Goal: Information Seeking & Learning: Compare options

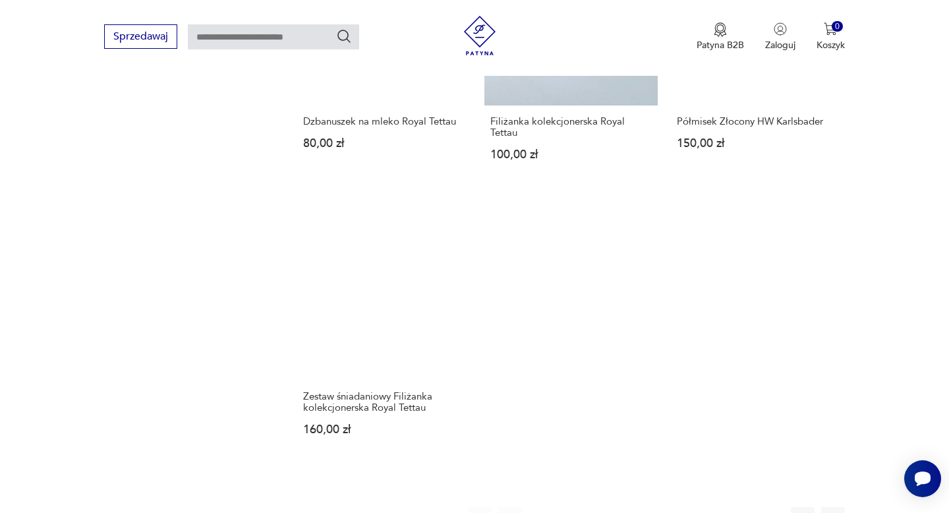
scroll to position [1919, 0]
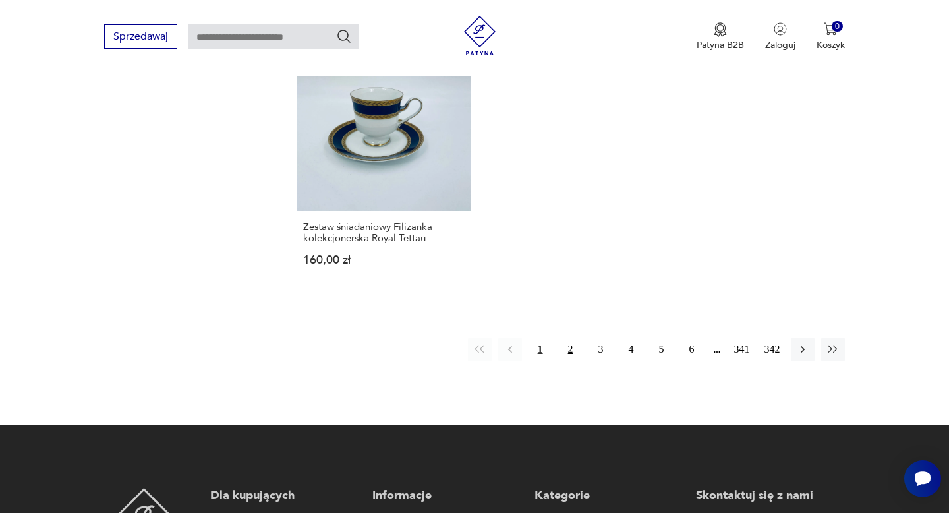
click at [568, 340] on button "2" at bounding box center [571, 349] width 24 height 24
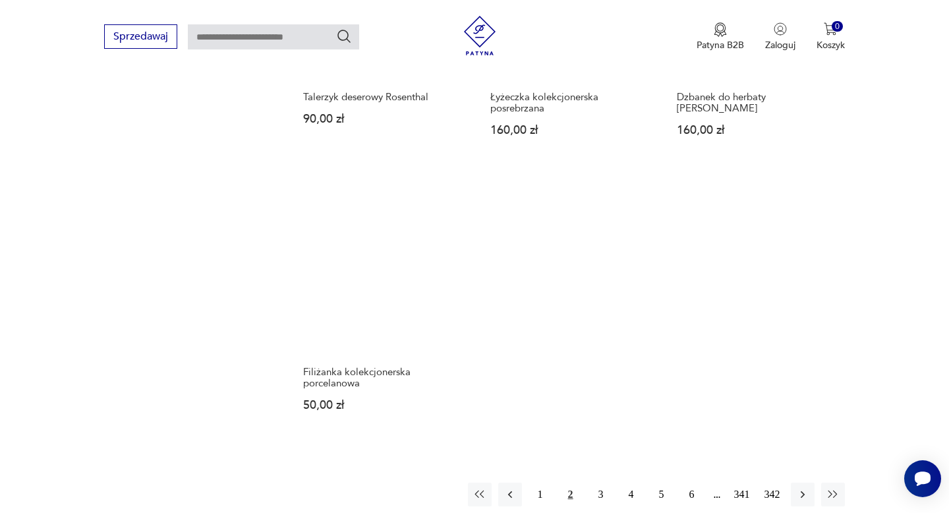
scroll to position [1858, 0]
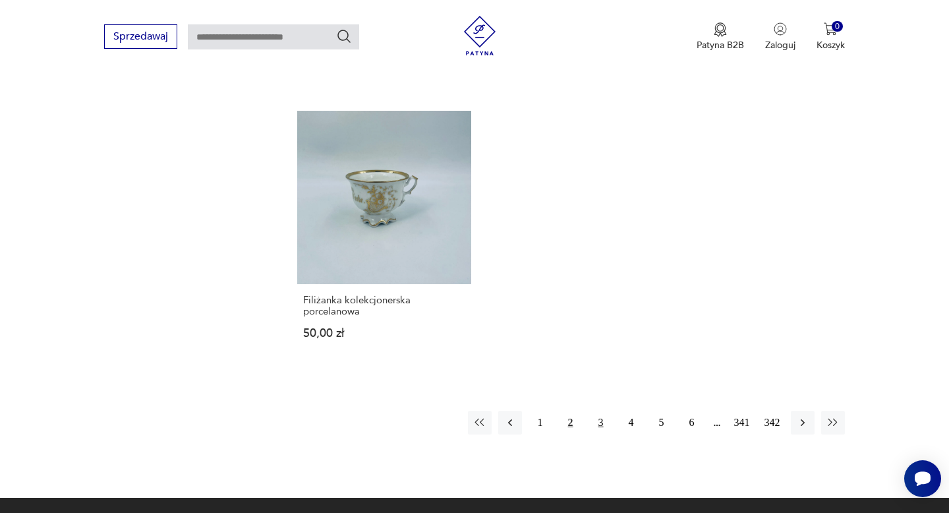
click at [602, 421] on button "3" at bounding box center [601, 423] width 24 height 24
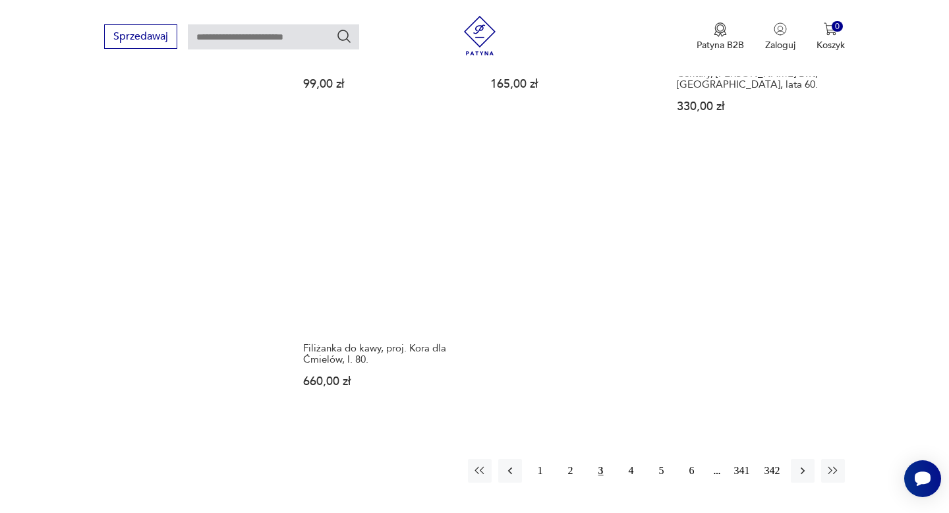
scroll to position [1858, 0]
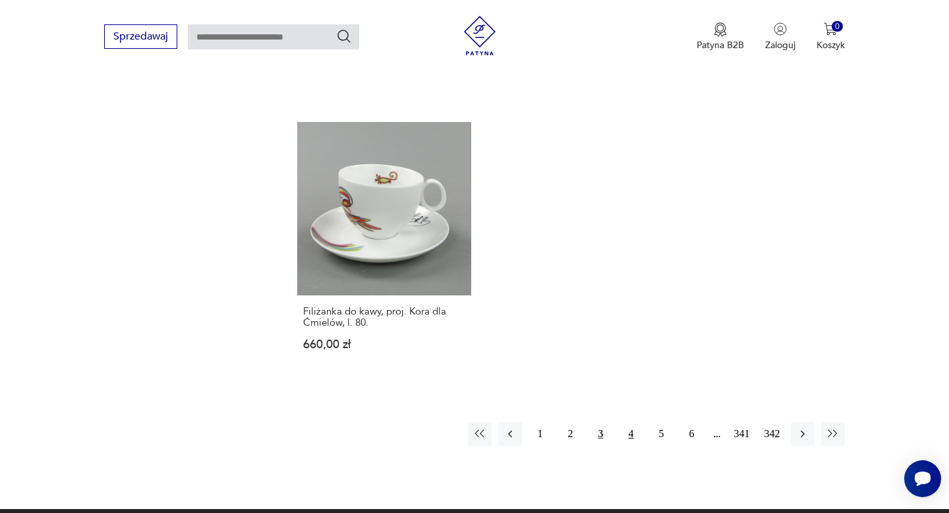
click at [632, 434] on button "4" at bounding box center [631, 434] width 24 height 24
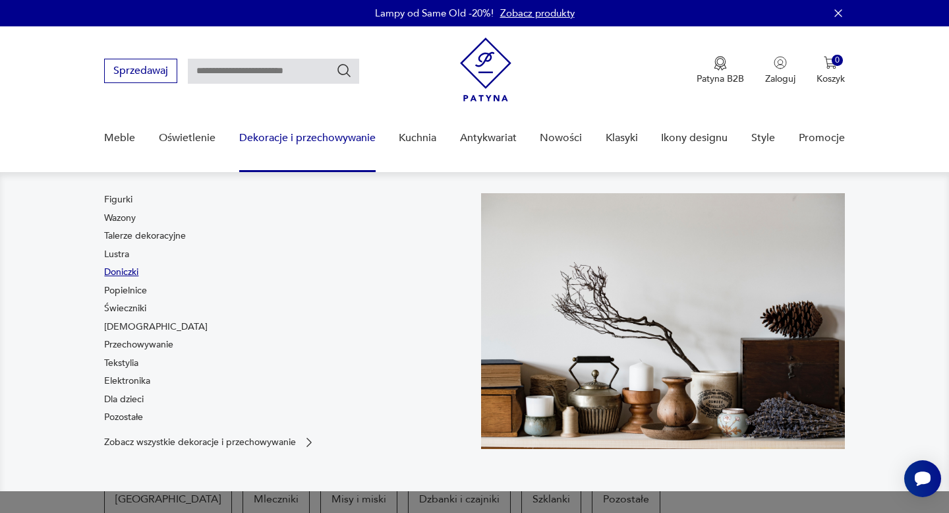
click at [121, 268] on link "Doniczki" at bounding box center [121, 272] width 34 height 13
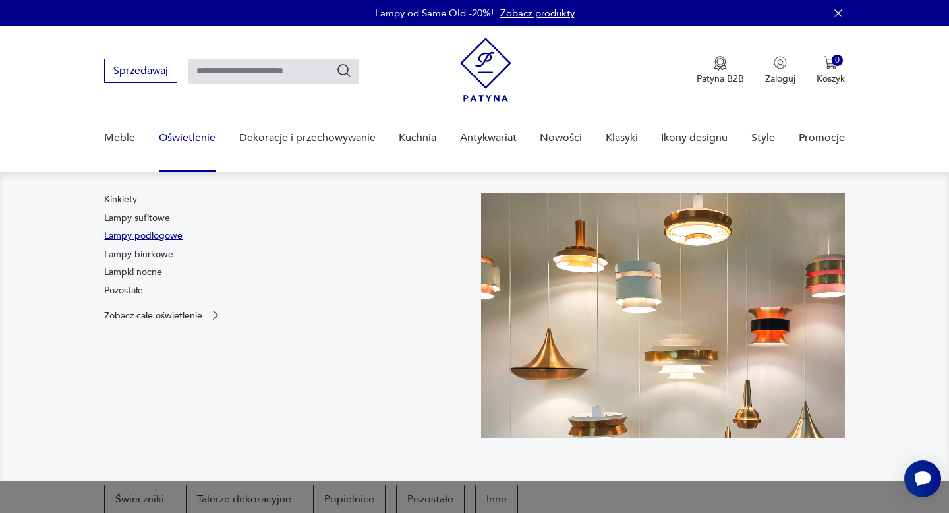
click at [142, 237] on link "Lampy podłogowe" at bounding box center [143, 235] width 78 height 13
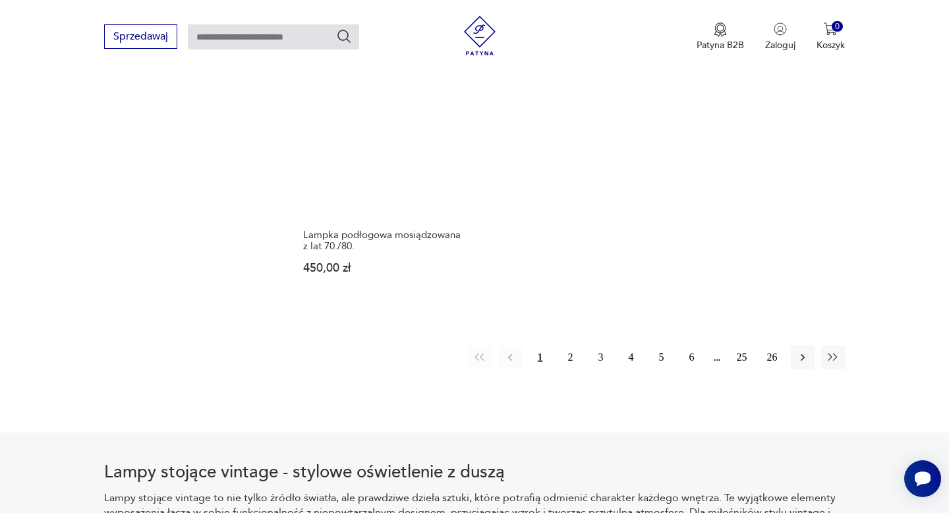
scroll to position [1885, 0]
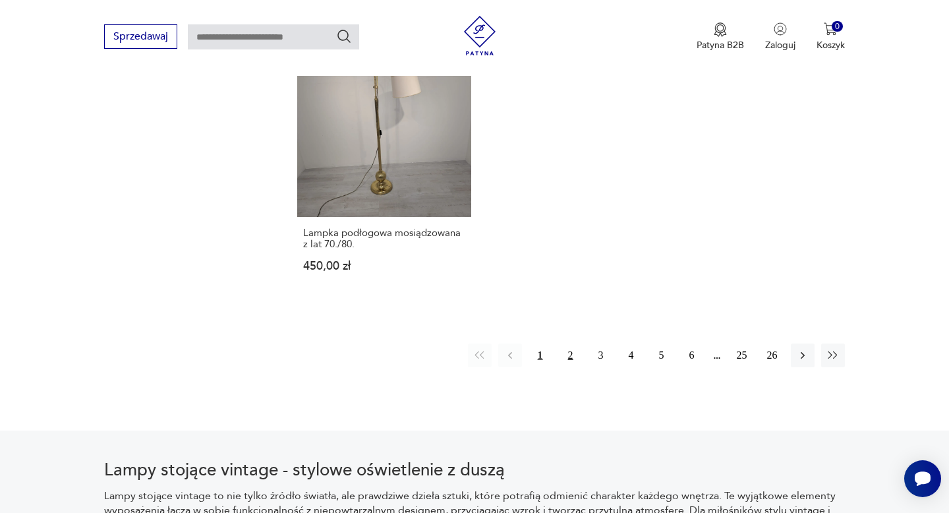
click at [572, 364] on button "2" at bounding box center [571, 355] width 24 height 24
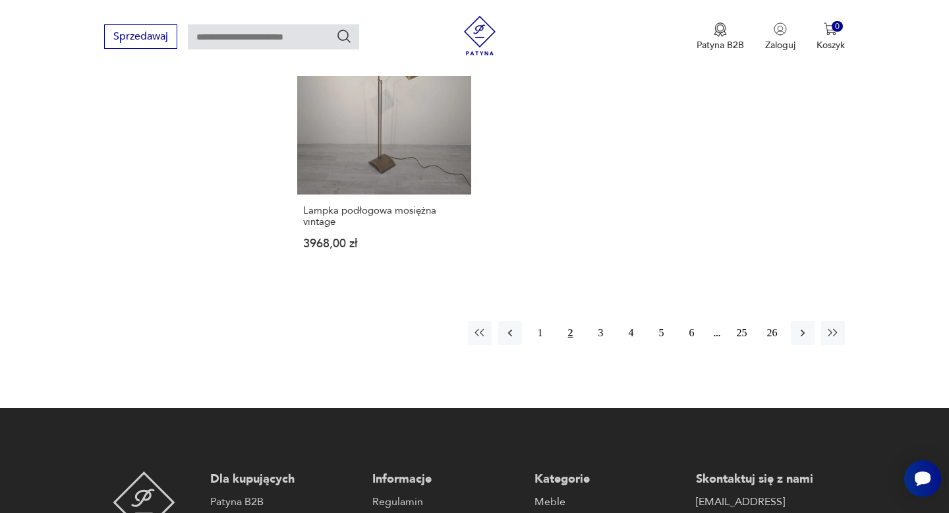
scroll to position [1966, 0]
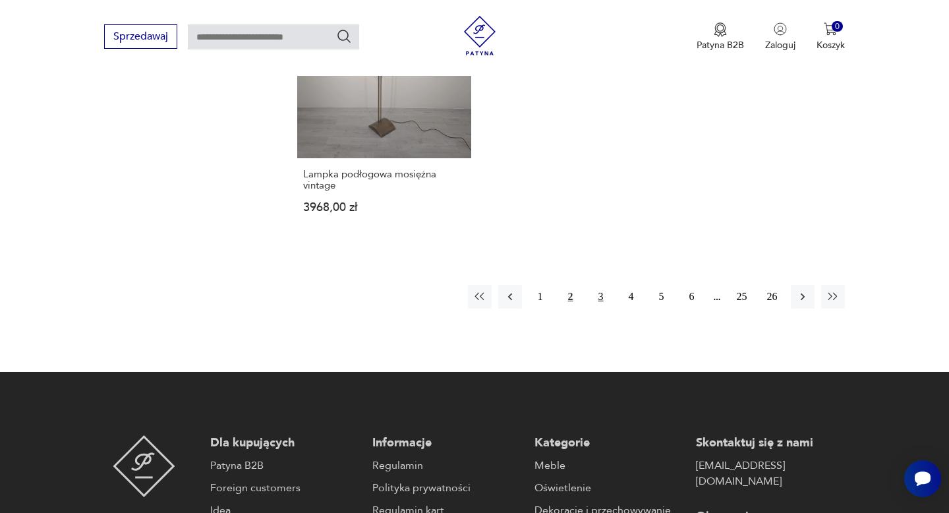
click at [600, 286] on button "3" at bounding box center [601, 297] width 24 height 24
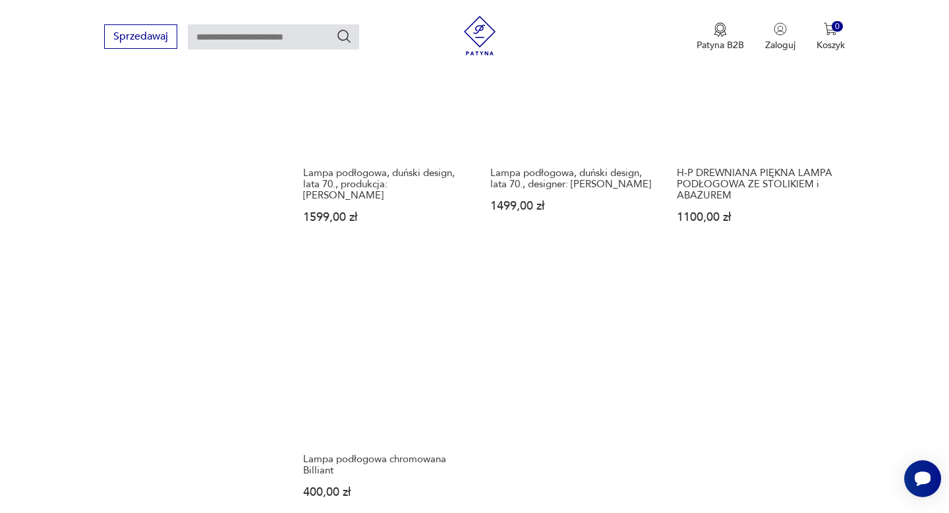
scroll to position [1814, 0]
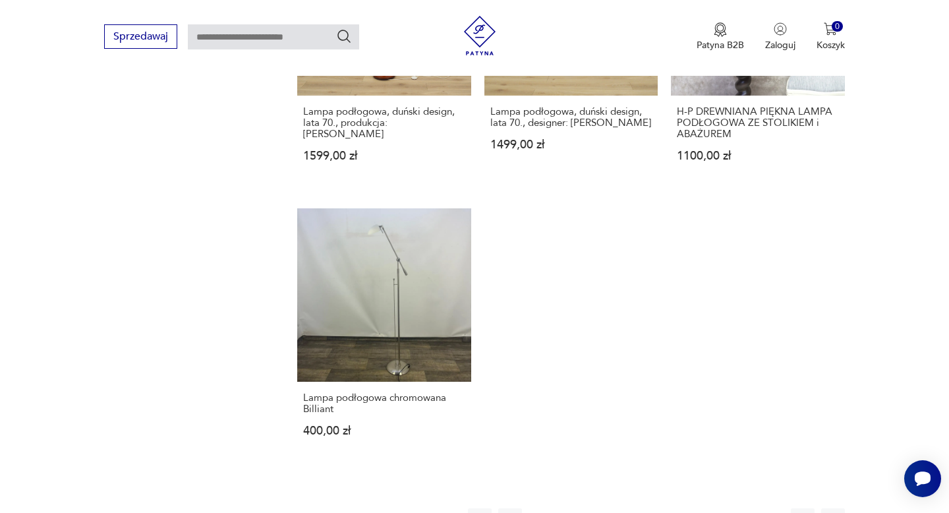
click at [634, 508] on button "4" at bounding box center [631, 520] width 24 height 24
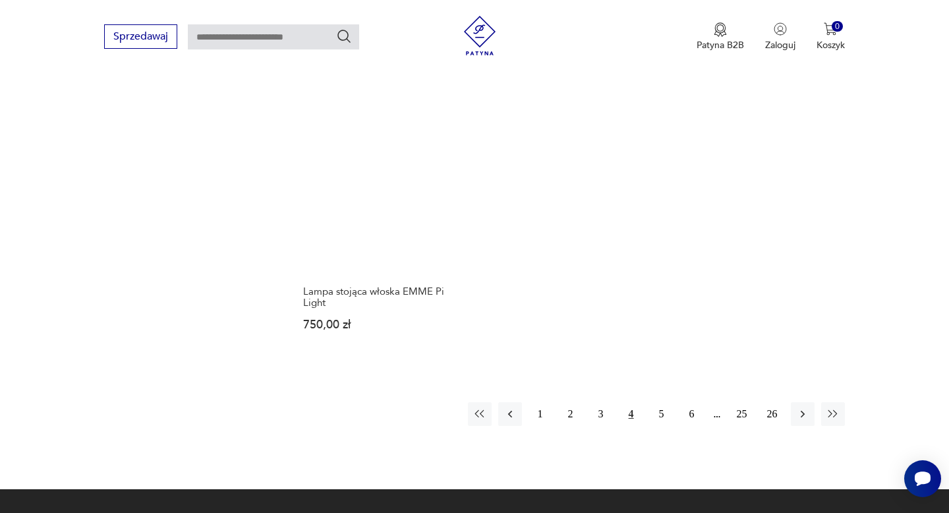
scroll to position [1818, 0]
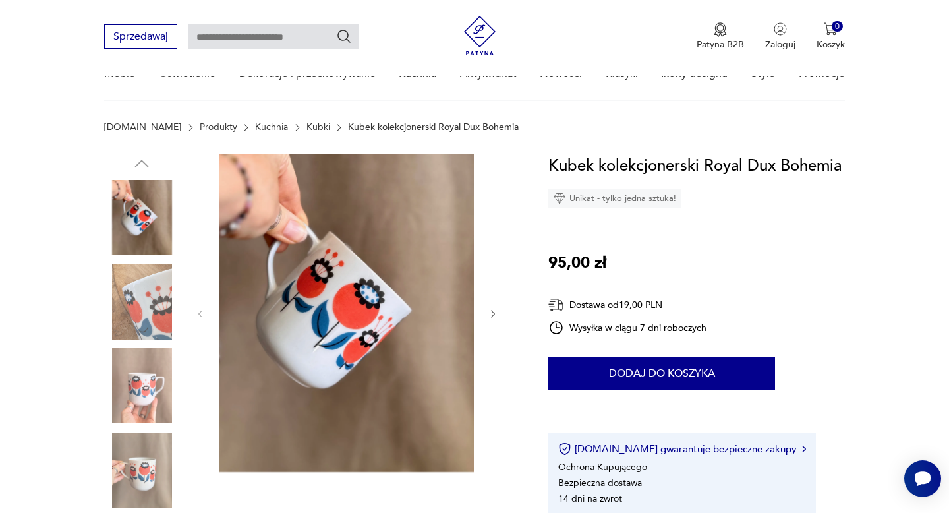
scroll to position [144, 0]
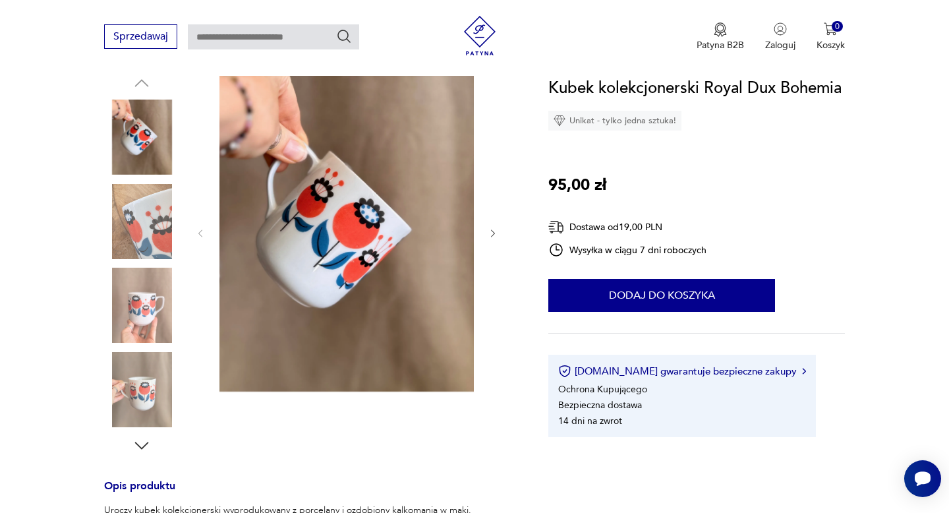
click at [168, 215] on img at bounding box center [141, 221] width 75 height 75
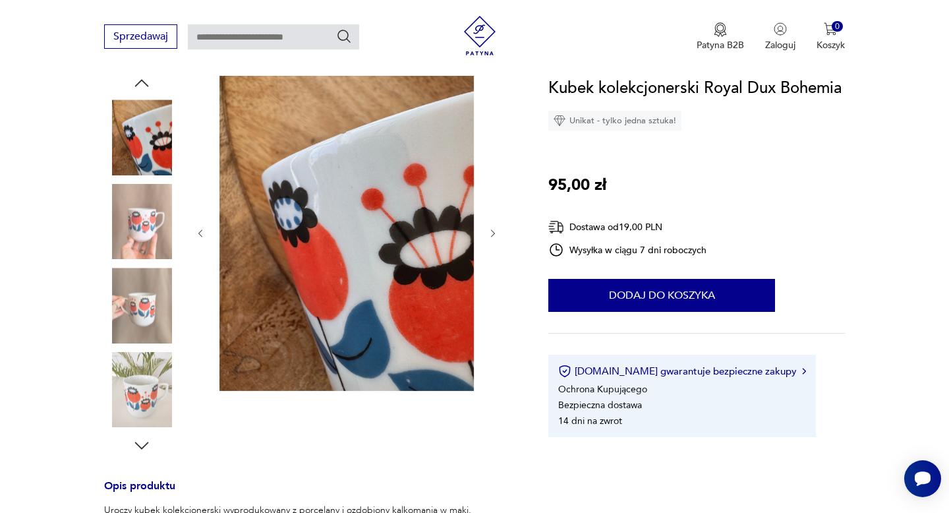
click at [156, 262] on div at bounding box center [141, 180] width 75 height 329
click at [151, 303] on img at bounding box center [141, 305] width 75 height 75
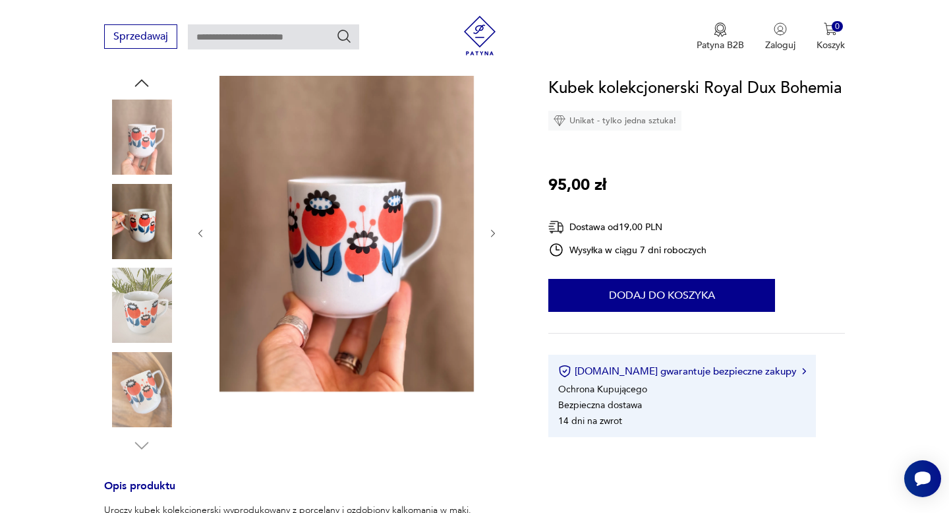
click at [149, 314] on img at bounding box center [141, 305] width 75 height 75
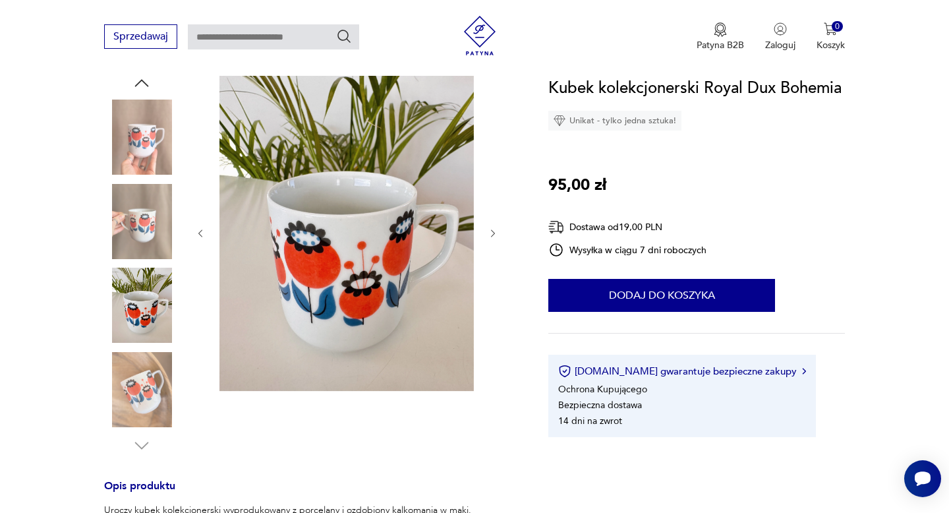
click at [144, 379] on img at bounding box center [141, 389] width 75 height 75
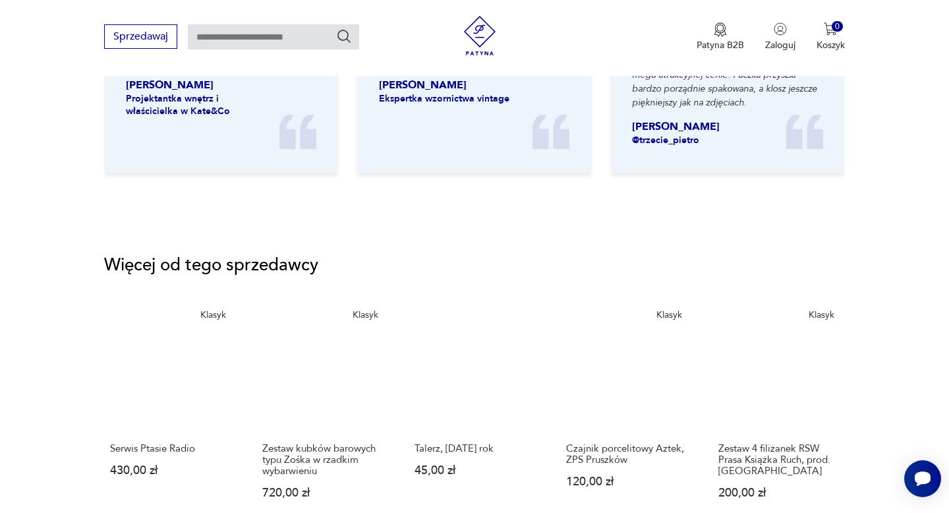
scroll to position [1672, 0]
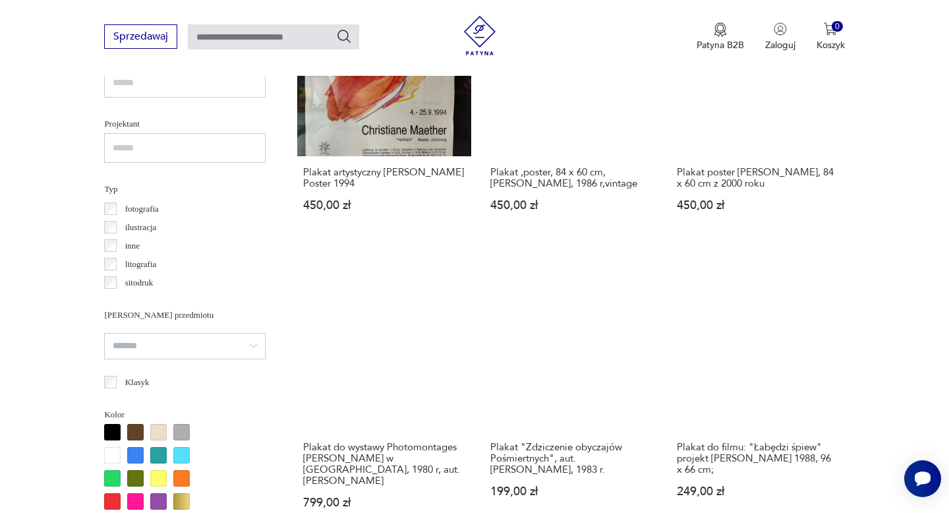
scroll to position [964, 0]
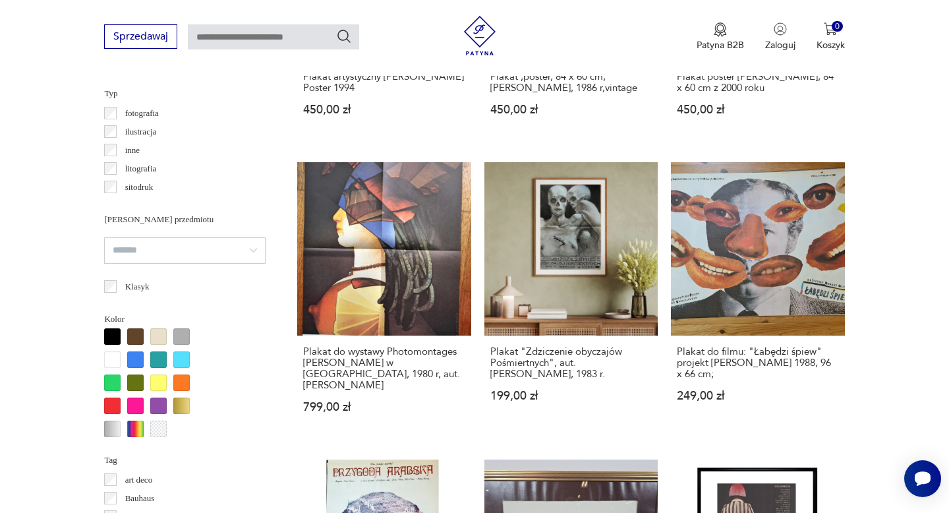
click at [39, 420] on section "Filtruj produkty Cena MIN MAX OK Promocja Datowanie OK Kraj pochodzenia Polska …" at bounding box center [474, 482] width 949 height 1874
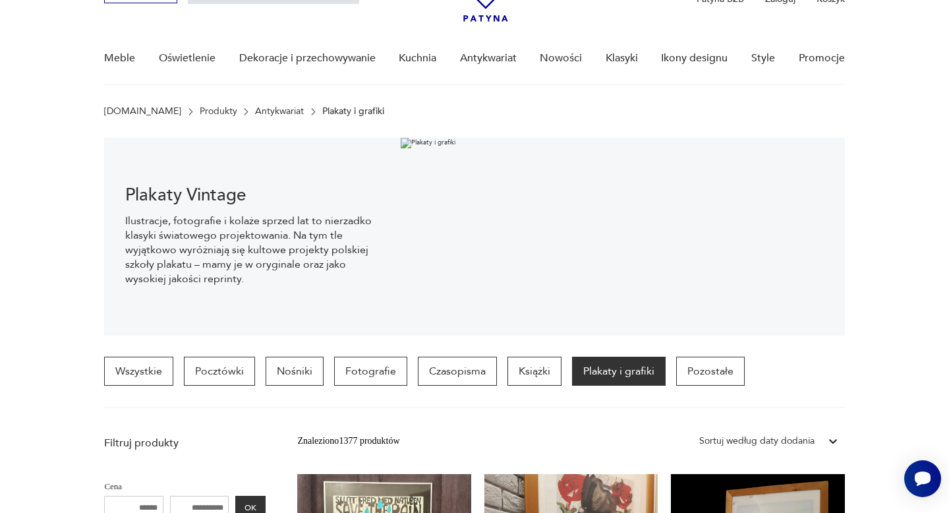
scroll to position [0, 0]
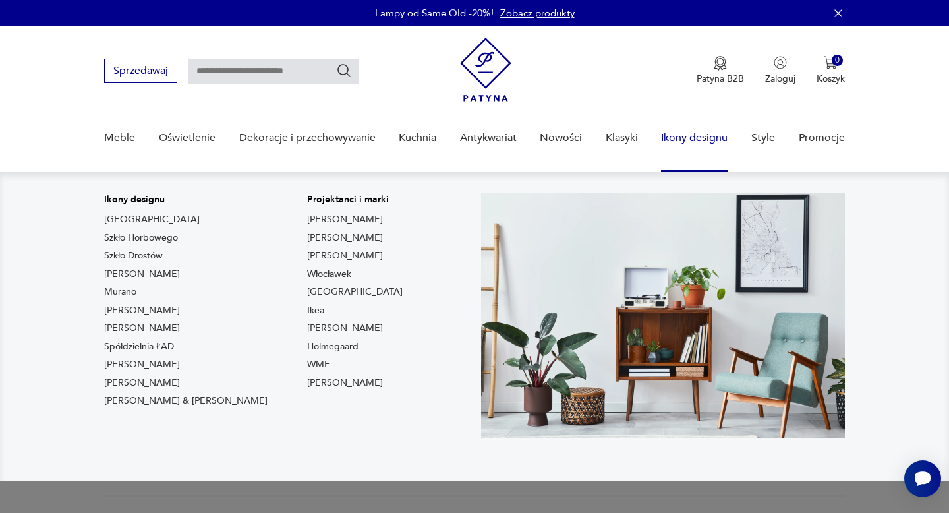
click at [683, 141] on link "Ikony designu" at bounding box center [694, 138] width 67 height 51
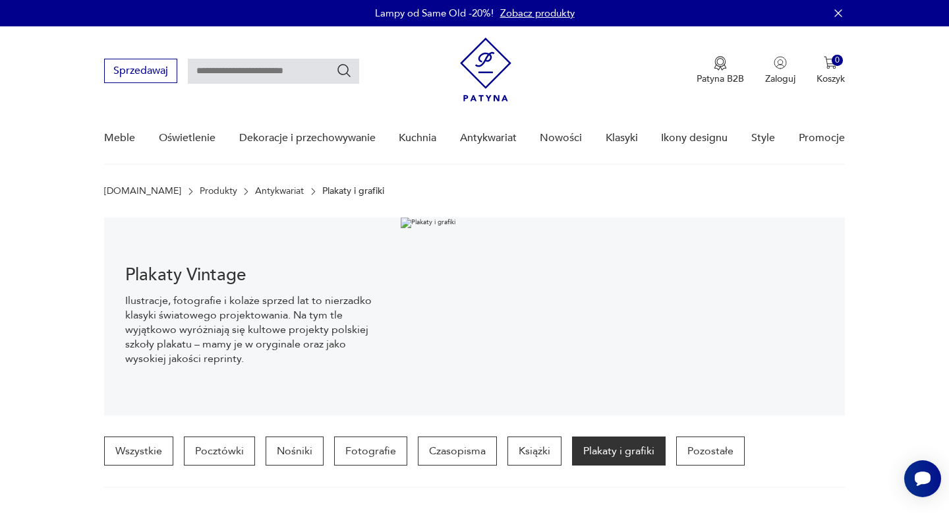
scroll to position [3, 0]
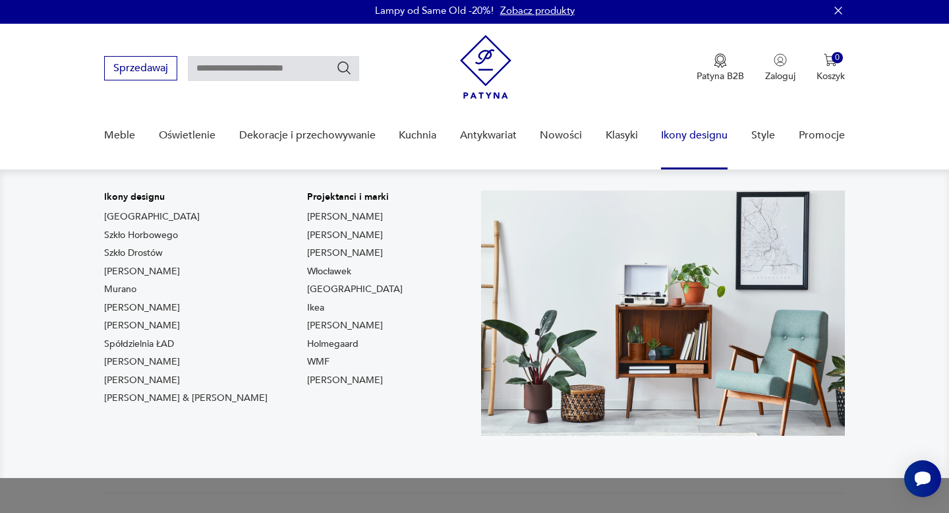
click at [675, 135] on link "Ikony designu" at bounding box center [694, 135] width 67 height 51
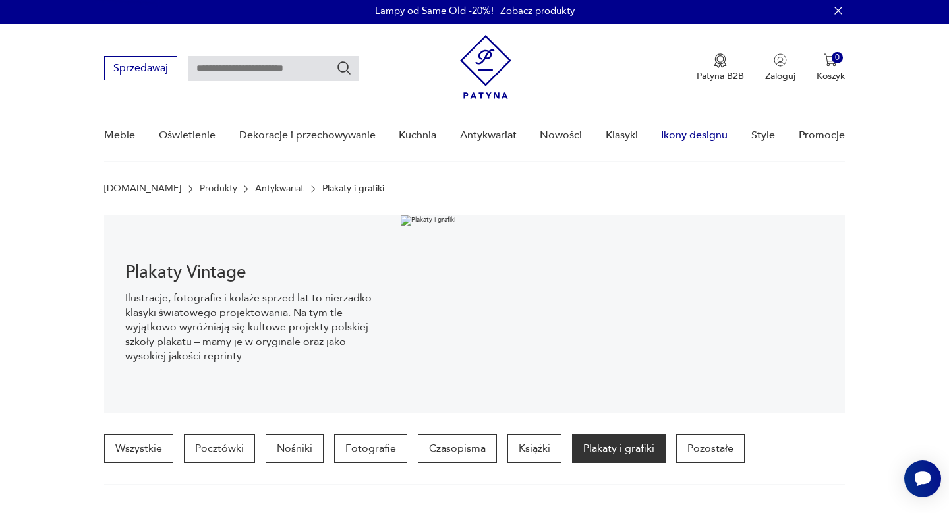
click at [675, 135] on link "Ikony designu" at bounding box center [694, 135] width 67 height 51
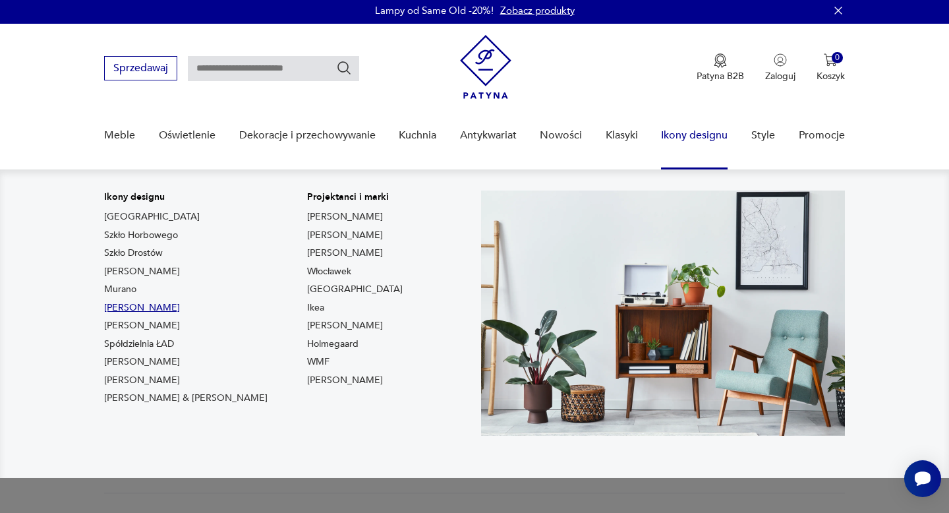
click at [128, 306] on link "Chierowski" at bounding box center [142, 307] width 76 height 13
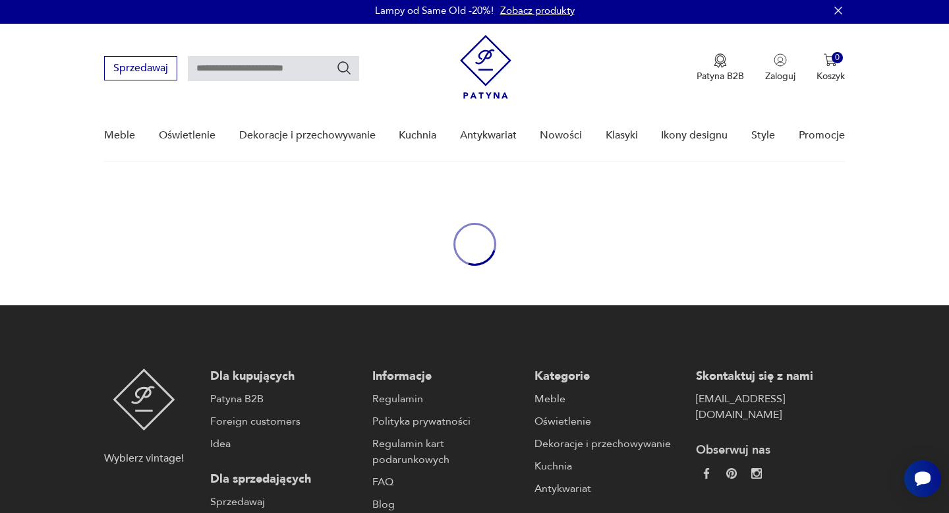
type input "**********"
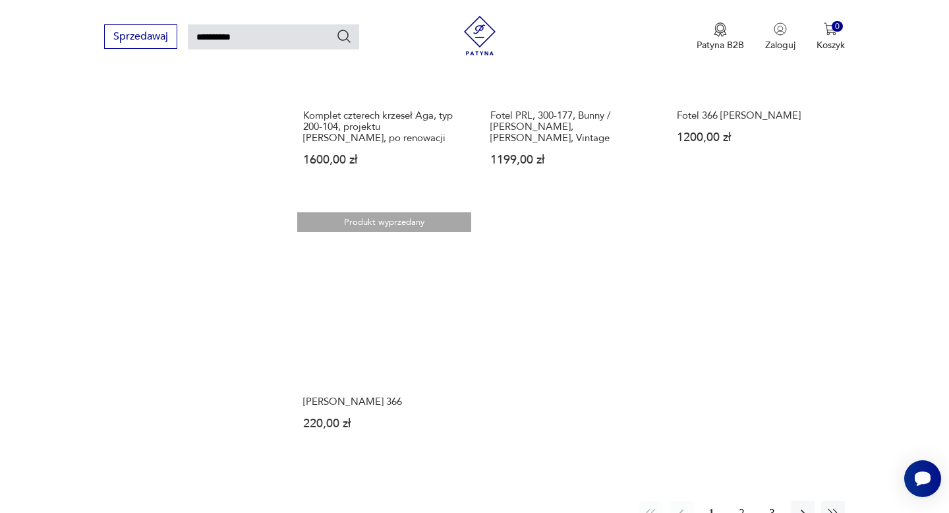
scroll to position [1552, 0]
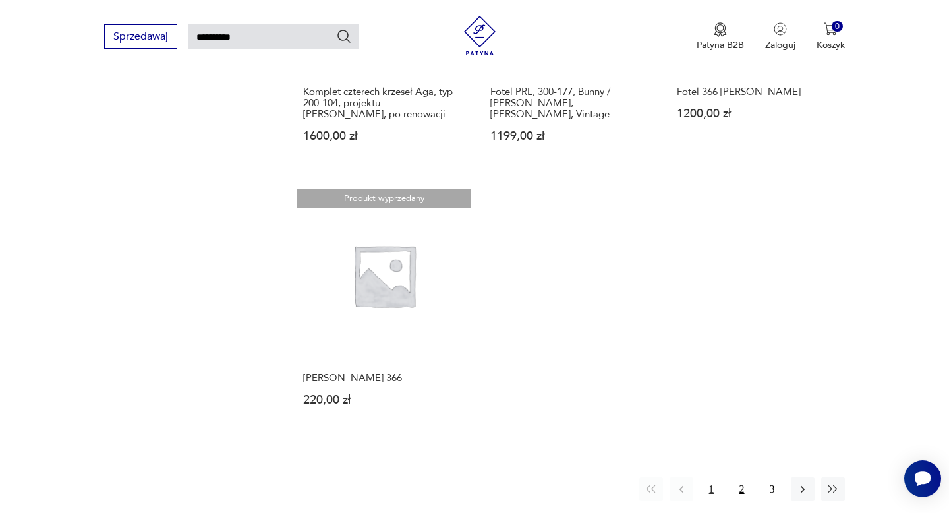
click at [743, 477] on button "2" at bounding box center [742, 489] width 24 height 24
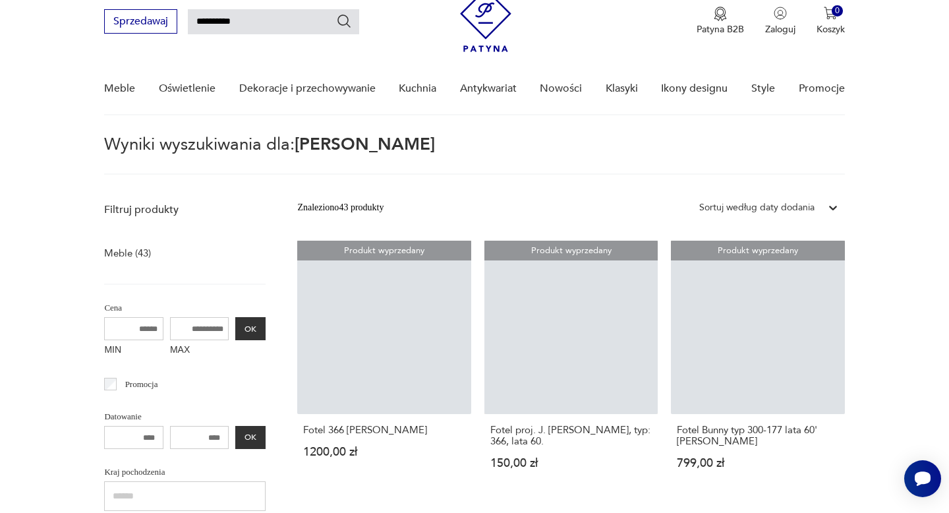
scroll to position [47, 0]
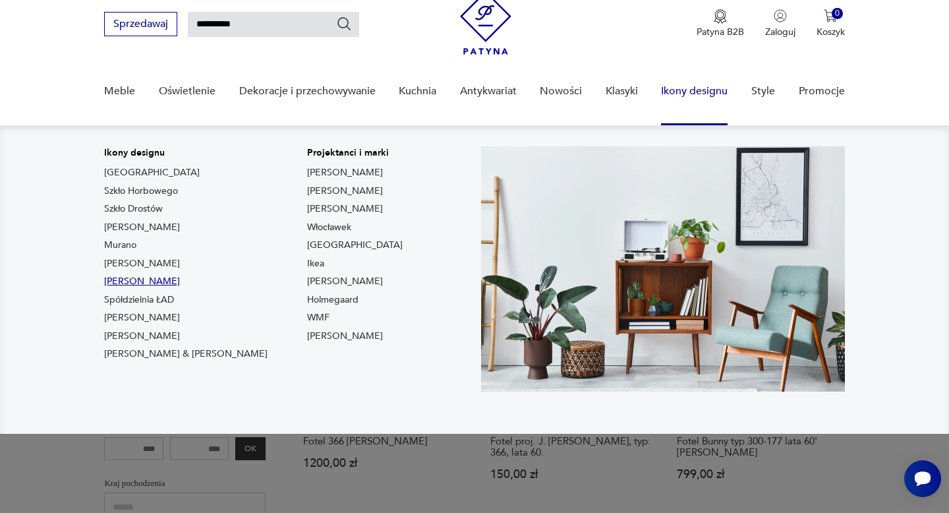
click at [177, 281] on link "Rajmund Teofil Hałas" at bounding box center [142, 281] width 76 height 13
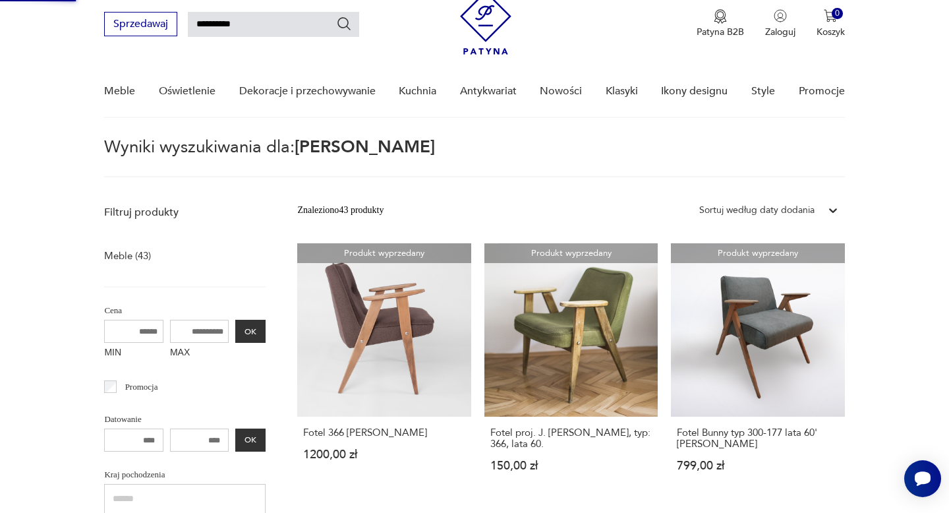
type input "*****"
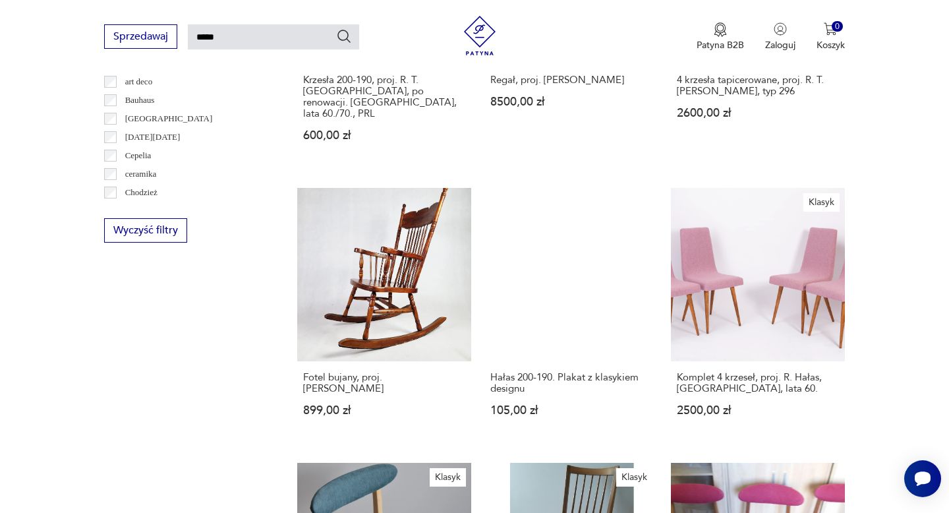
scroll to position [476, 0]
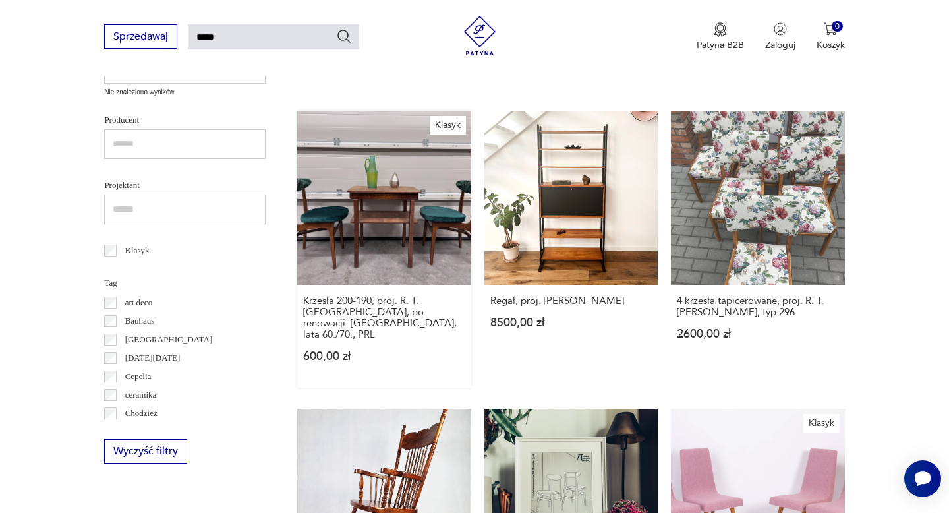
click at [424, 205] on link "Klasyk Krzesła 200-190, proj. R. T. Hałasa, po renowacji. Polska, lata 60./70.,…" at bounding box center [383, 249] width 173 height 276
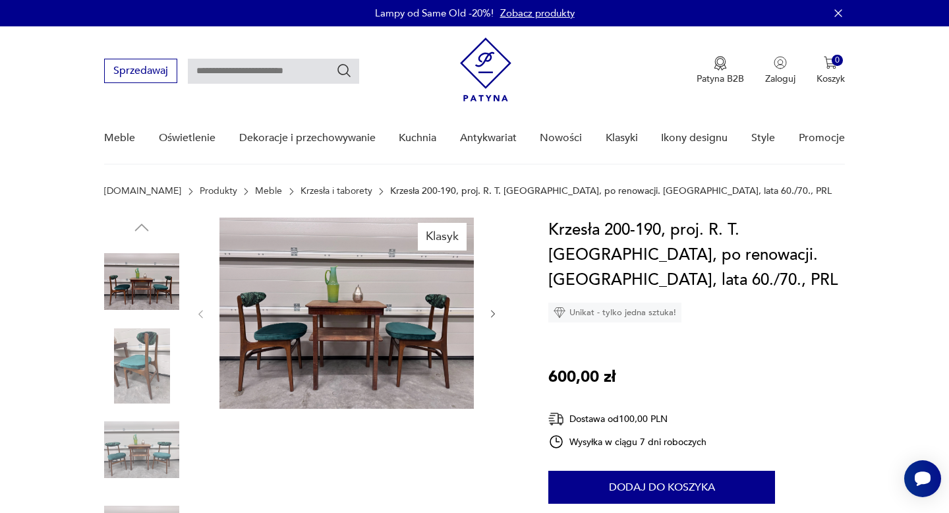
click at [488, 318] on icon "button" at bounding box center [493, 313] width 11 height 11
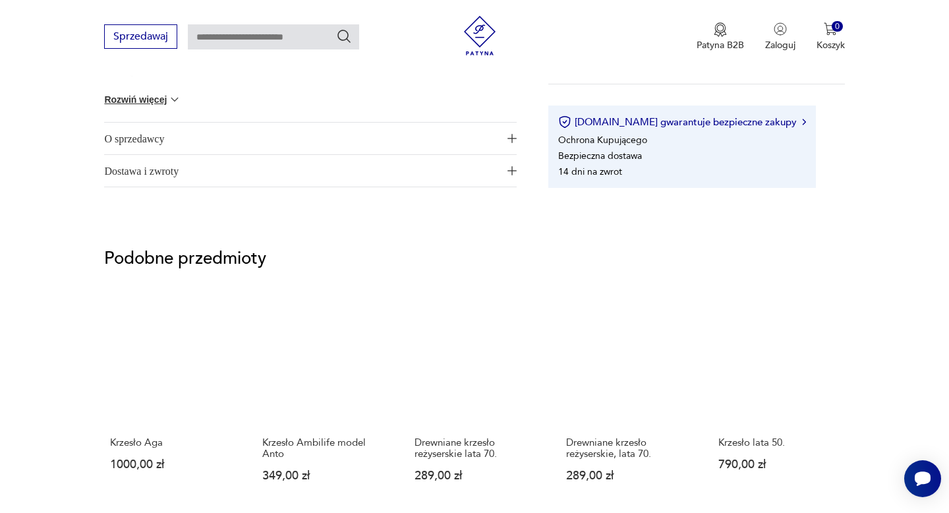
scroll to position [640, 0]
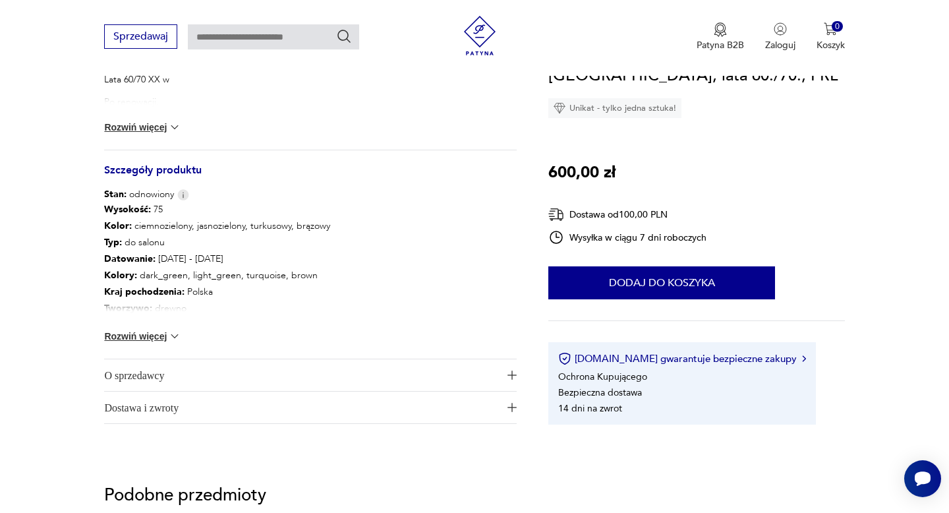
click at [165, 341] on button "Rozwiń więcej" at bounding box center [142, 335] width 76 height 13
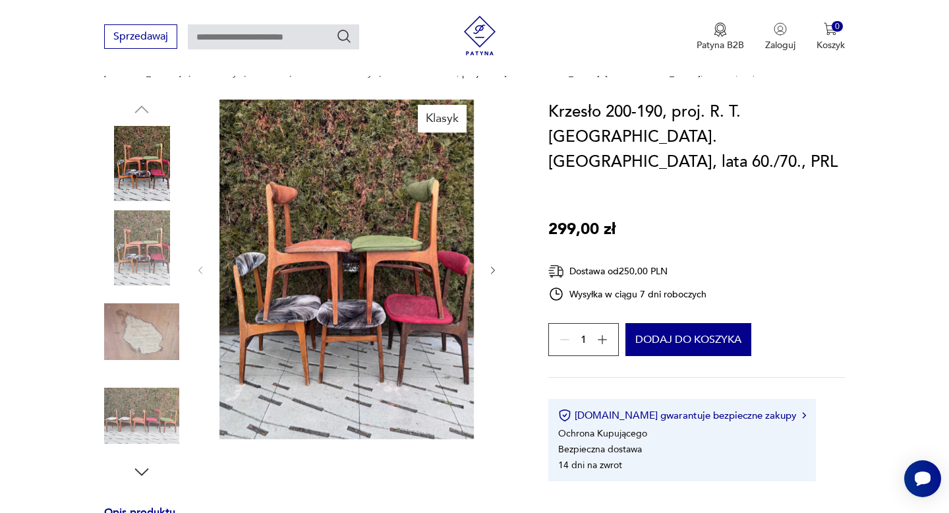
click at [493, 268] on icon "button" at bounding box center [493, 270] width 4 height 8
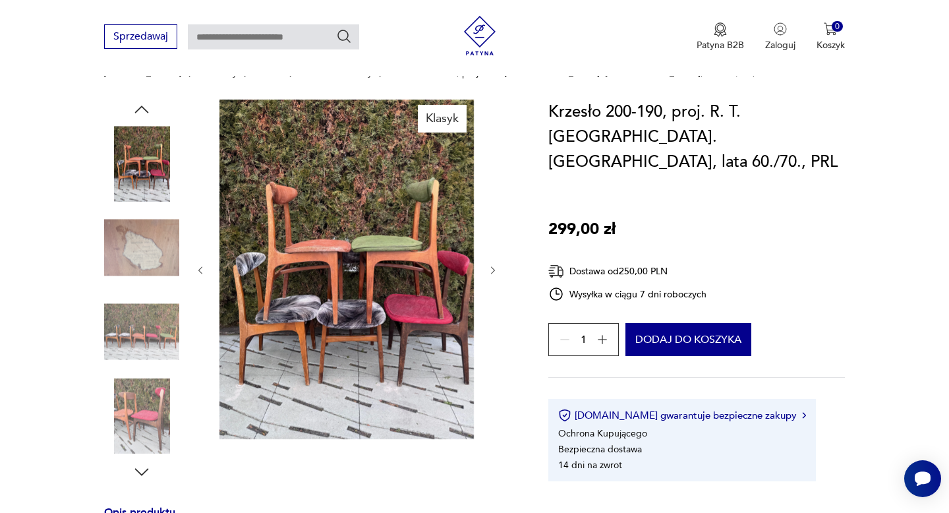
click at [493, 268] on icon "button" at bounding box center [493, 270] width 4 height 8
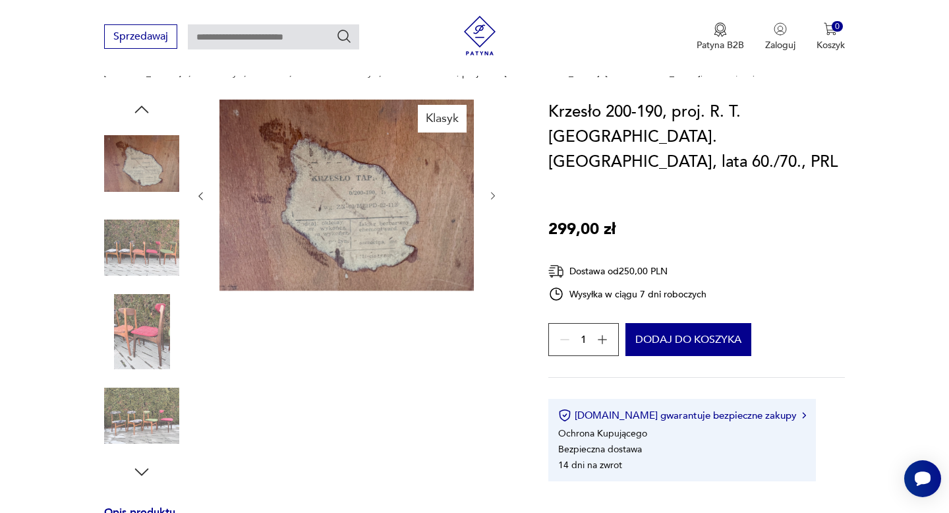
click at [151, 433] on img at bounding box center [141, 415] width 75 height 75
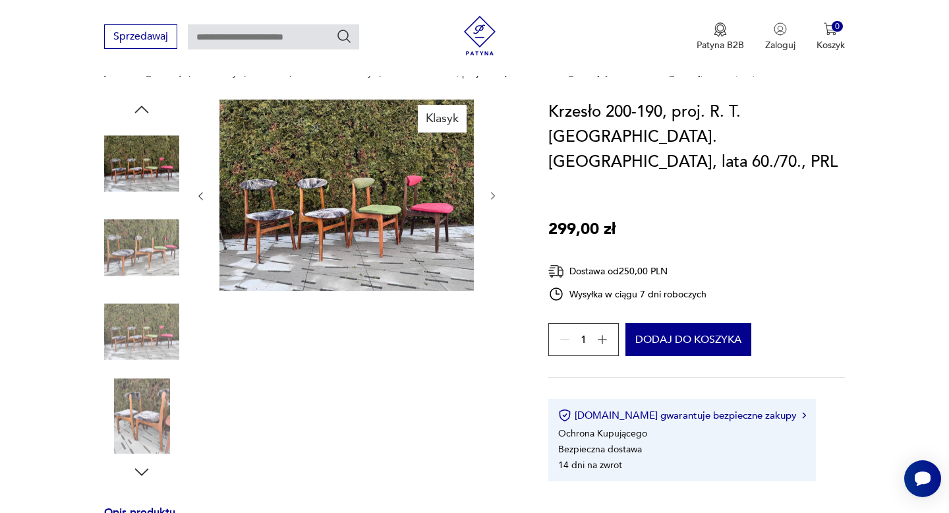
click at [140, 414] on img at bounding box center [141, 415] width 75 height 75
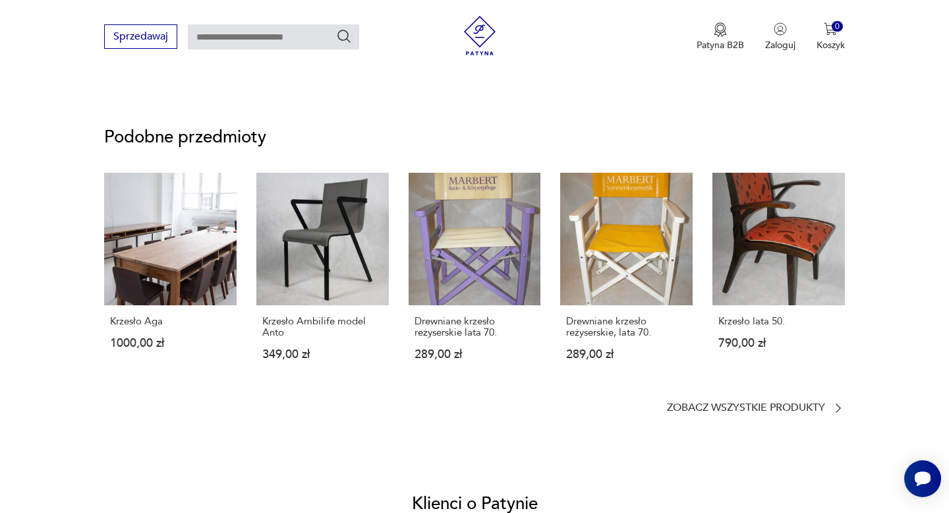
scroll to position [999, 0]
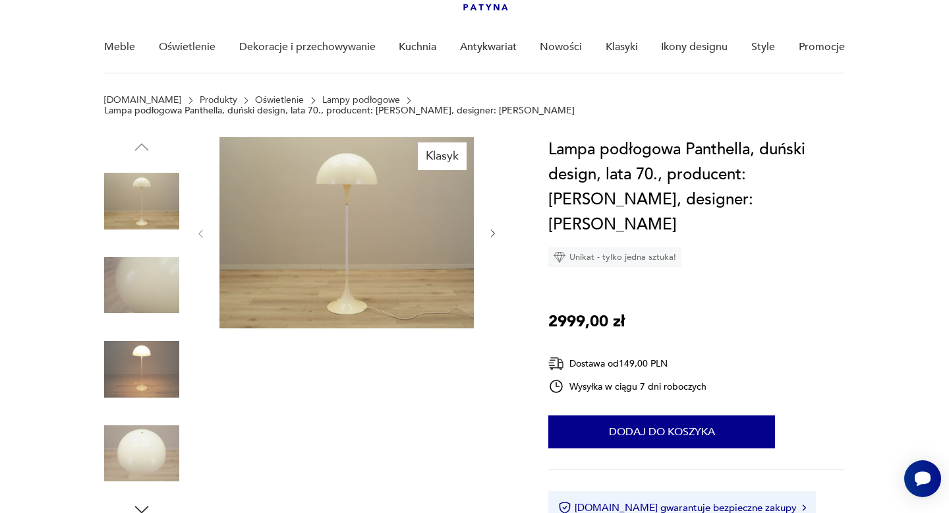
scroll to position [99, 0]
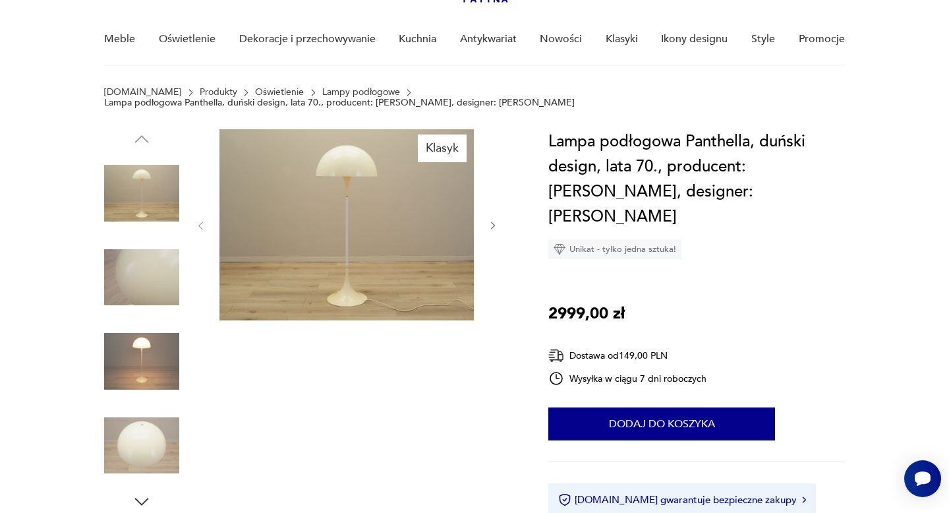
click at [493, 220] on icon "button" at bounding box center [493, 225] width 11 height 11
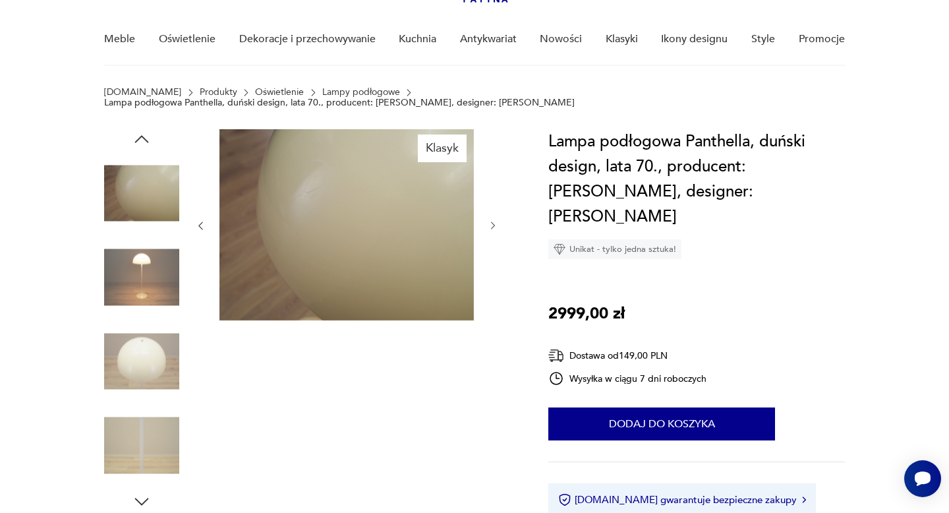
click at [493, 220] on icon "button" at bounding box center [493, 225] width 11 height 11
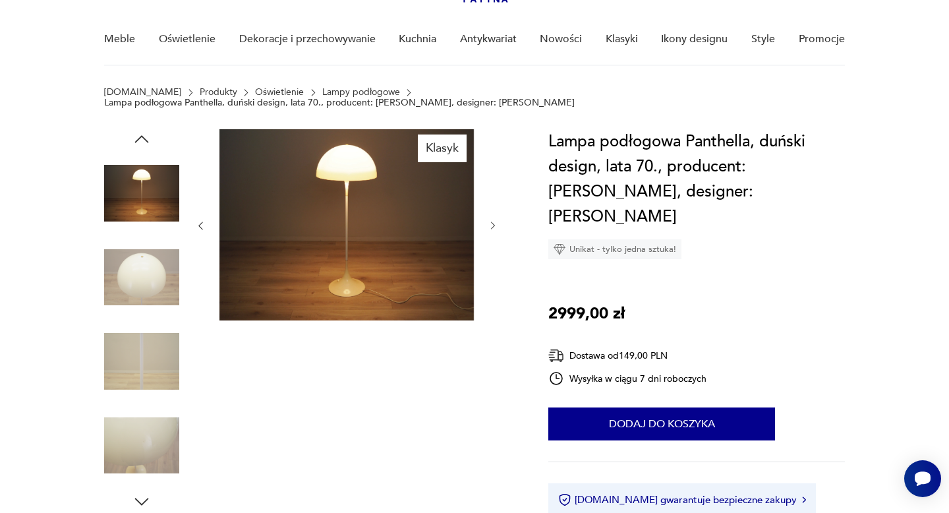
click at [493, 220] on icon "button" at bounding box center [493, 225] width 11 height 11
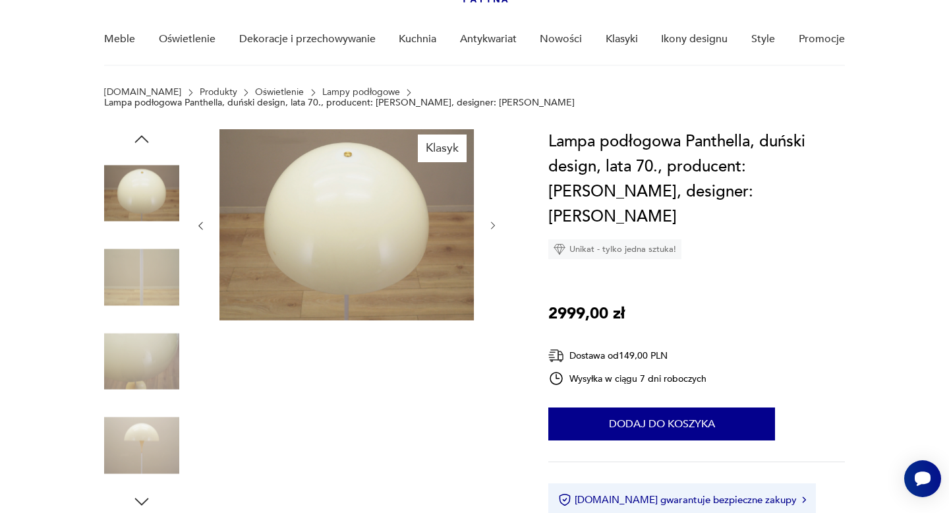
click at [493, 220] on icon "button" at bounding box center [493, 225] width 11 height 11
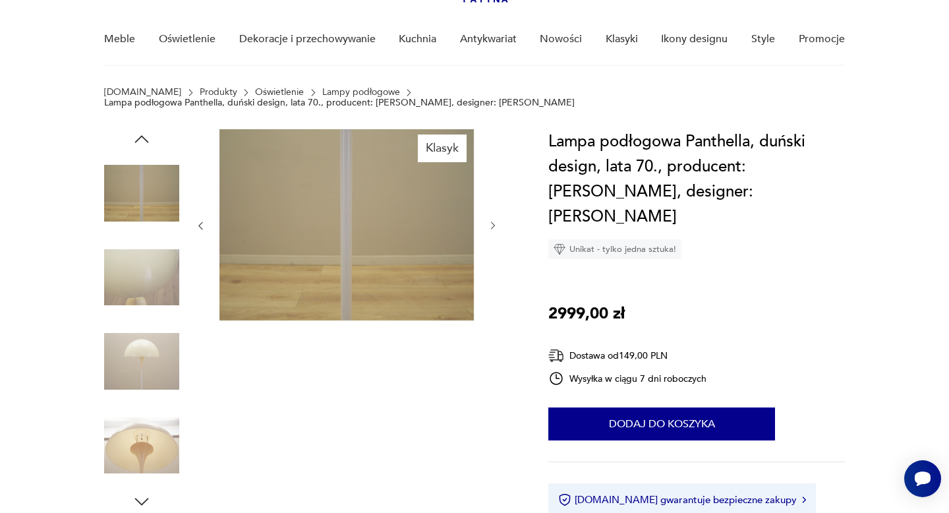
click at [493, 220] on icon "button" at bounding box center [493, 225] width 11 height 11
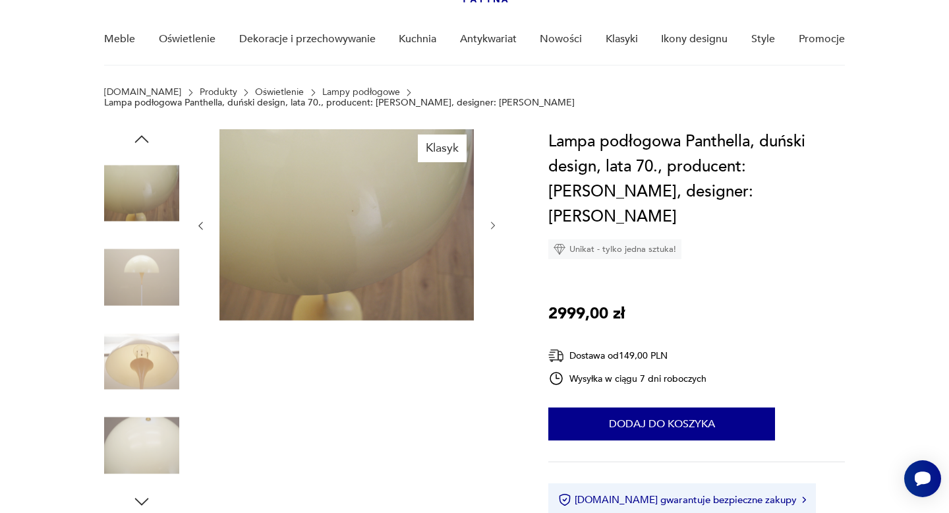
click at [493, 220] on icon "button" at bounding box center [493, 225] width 11 height 11
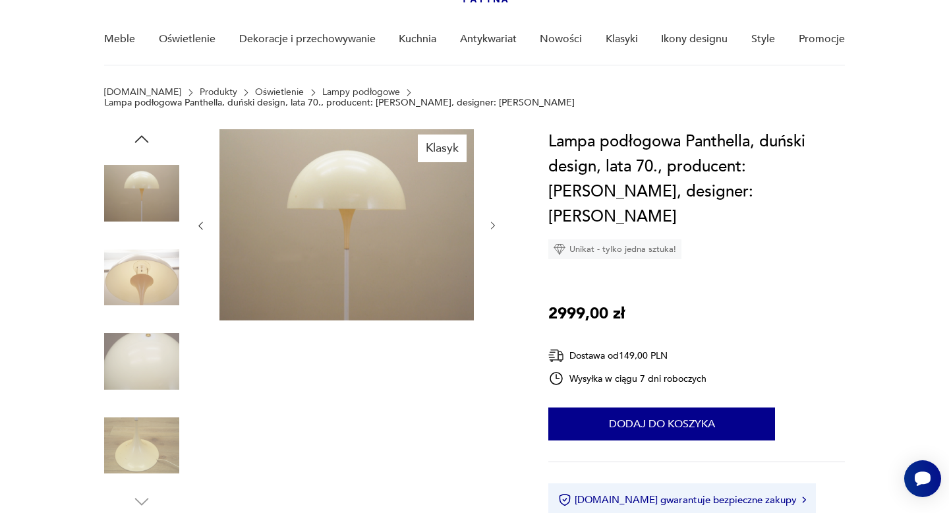
click at [493, 220] on icon "button" at bounding box center [493, 225] width 11 height 11
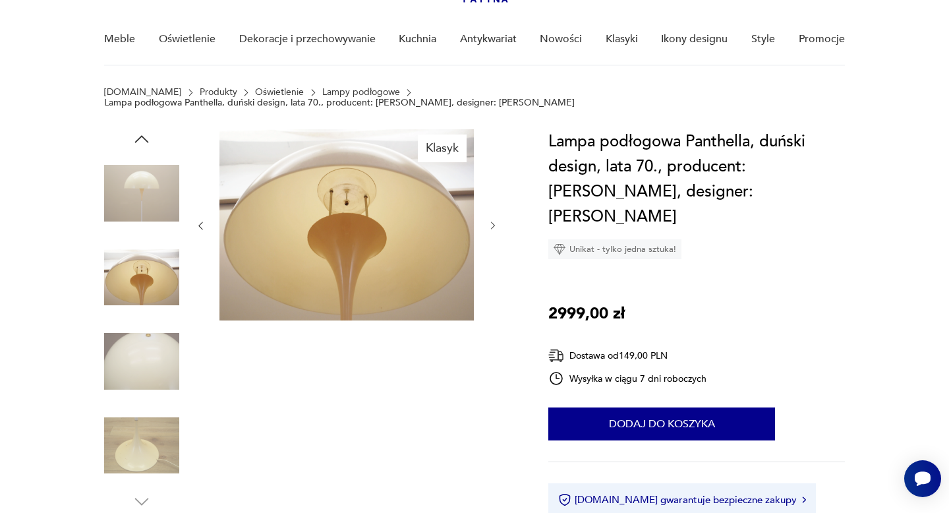
click at [493, 220] on icon "button" at bounding box center [493, 225] width 11 height 11
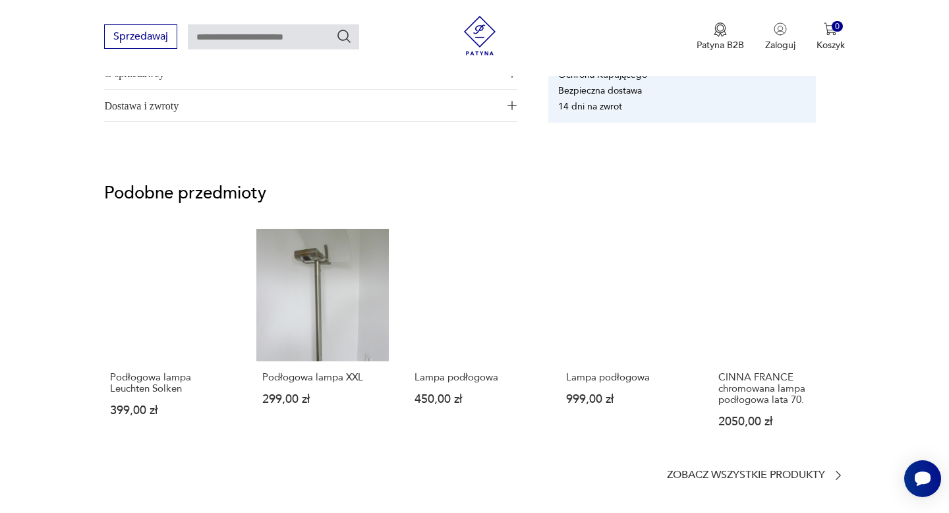
scroll to position [1020, 0]
